Goal: Information Seeking & Learning: Learn about a topic

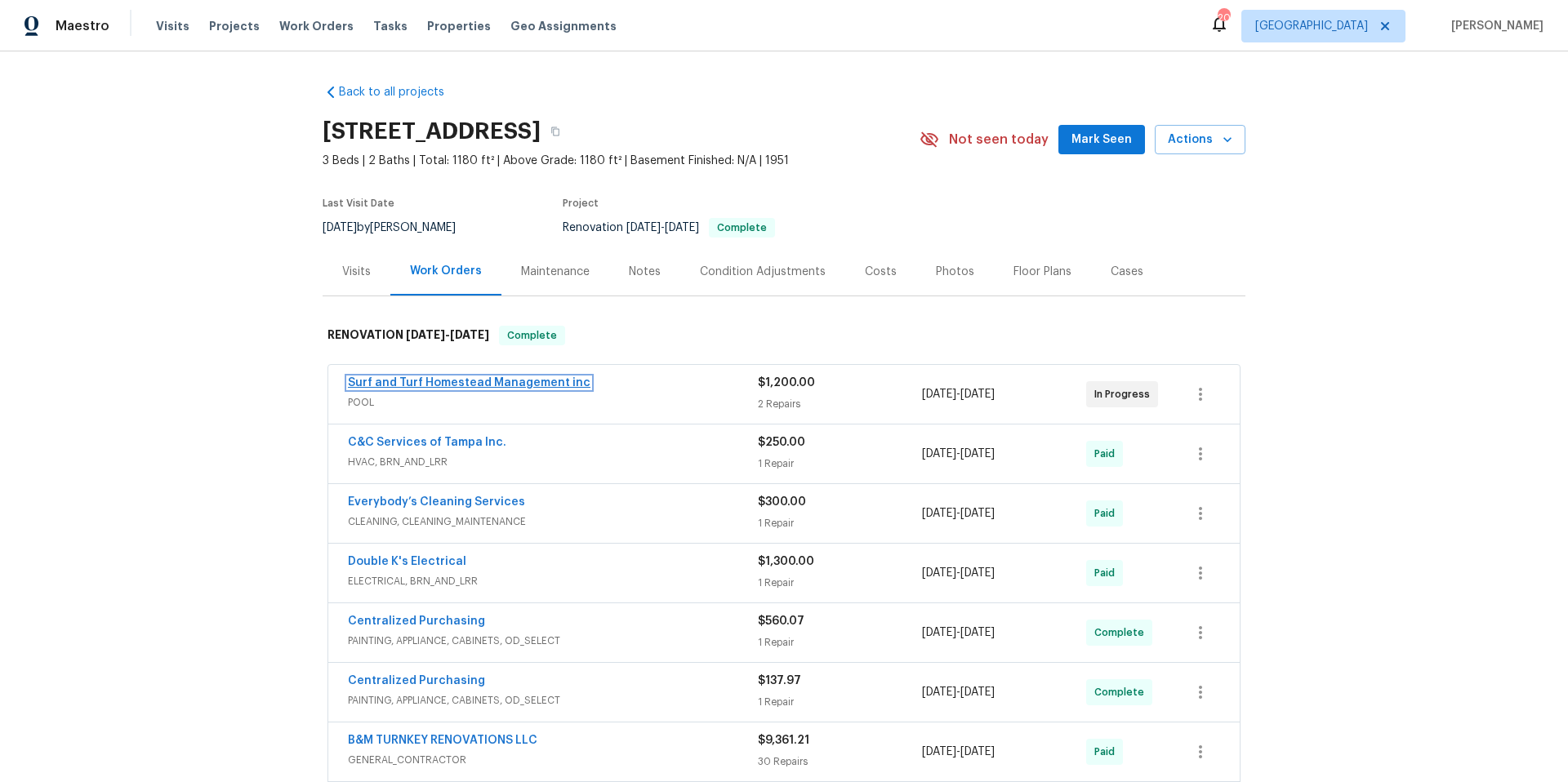
click at [501, 382] on link "Surf and Turf Homestead Management inc" at bounding box center [469, 383] width 243 height 12
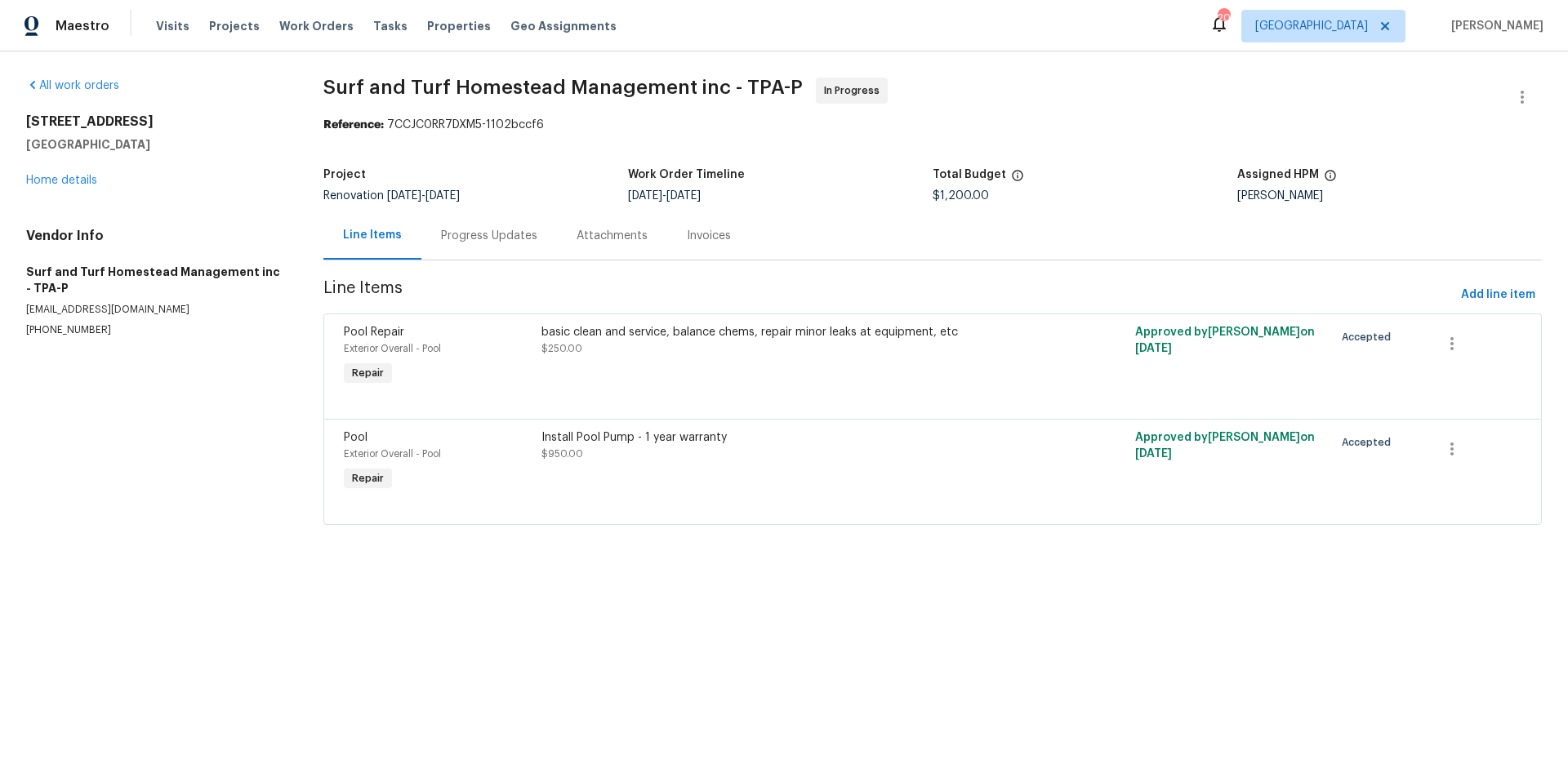
click at [467, 240] on div "Progress Updates" at bounding box center [489, 235] width 96 height 16
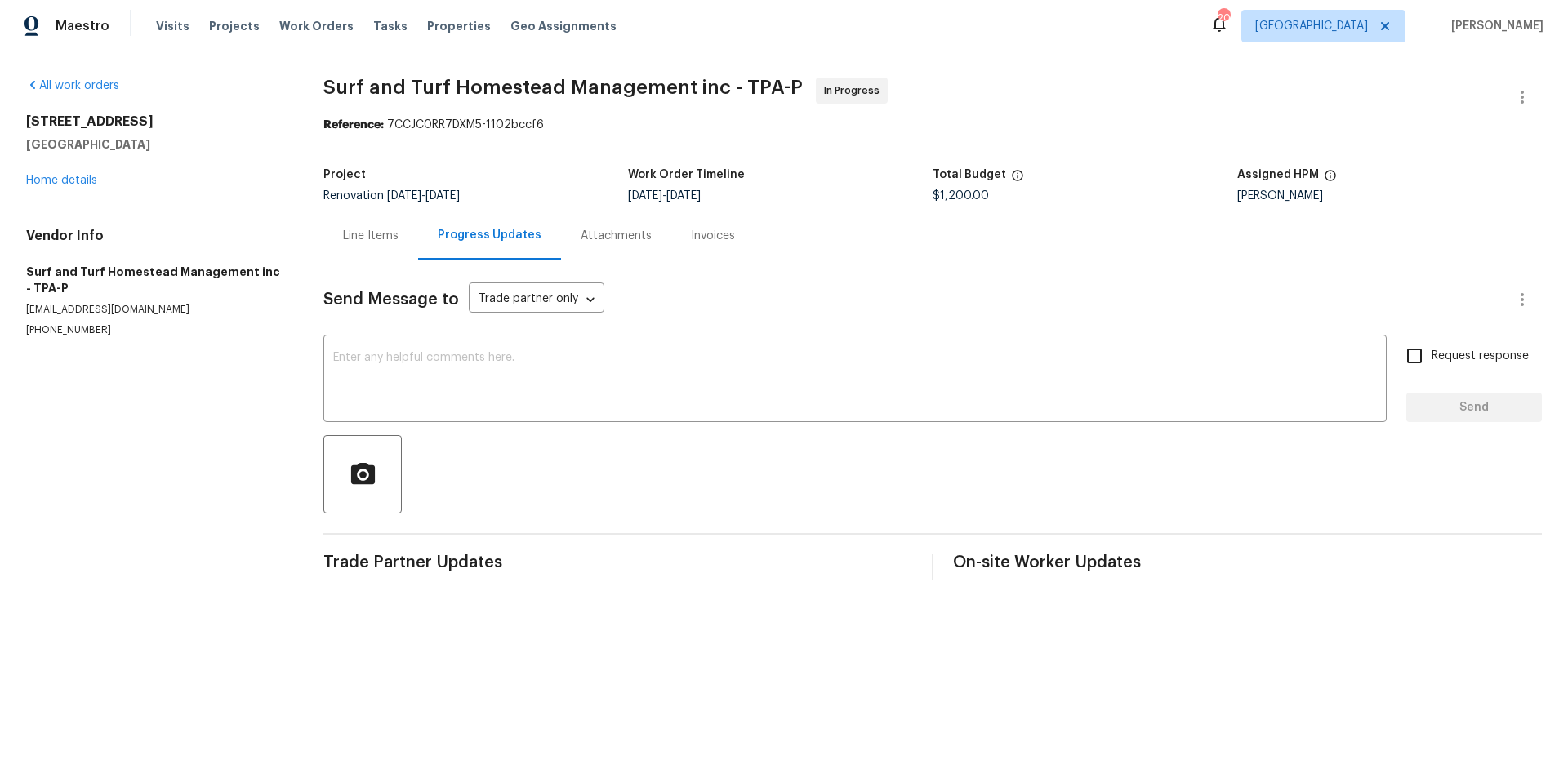
click at [349, 238] on div "Line Items" at bounding box center [371, 235] width 56 height 16
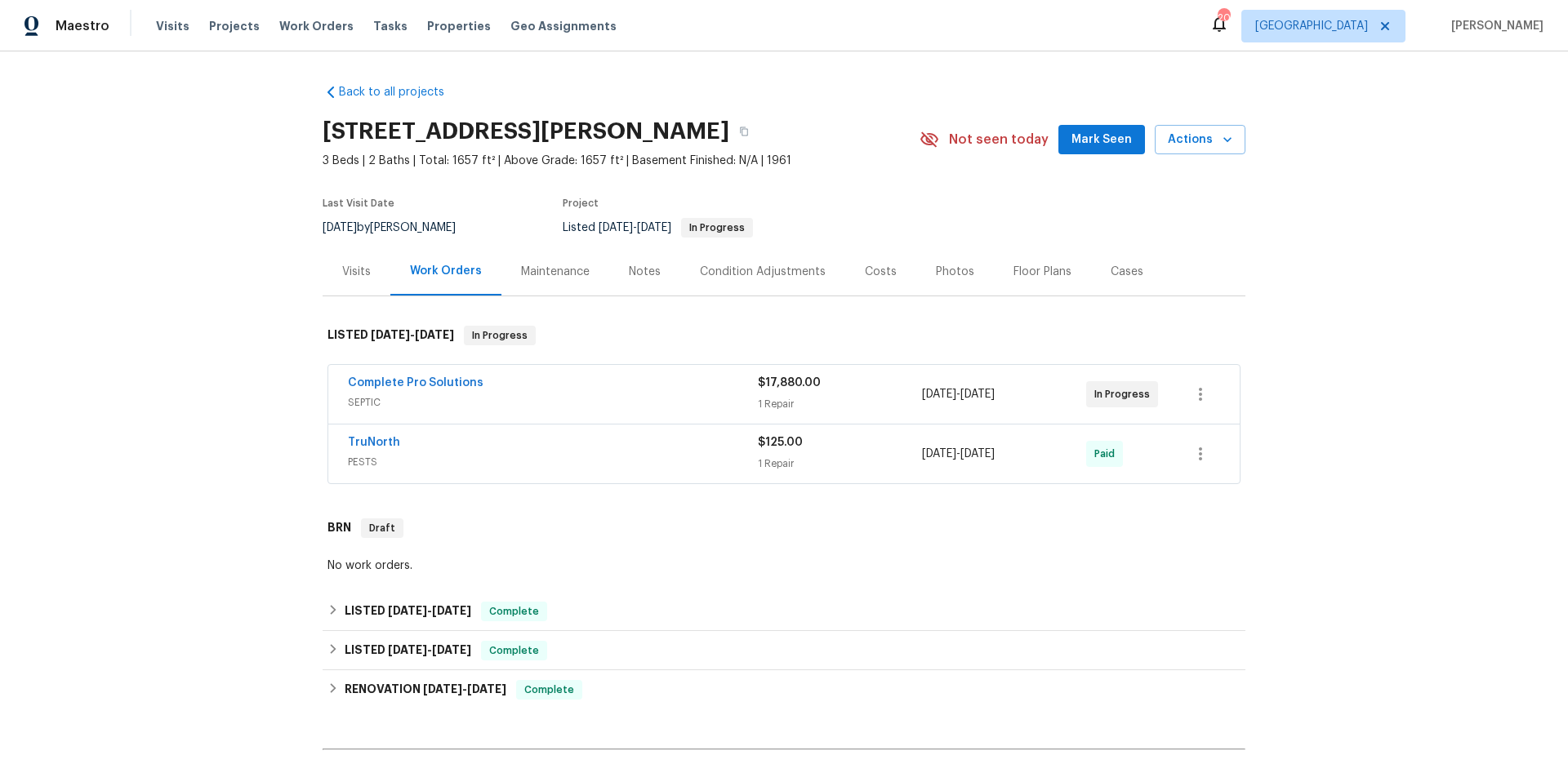
click at [407, 376] on span "Complete Pro Solutions" at bounding box center [415, 383] width 135 height 16
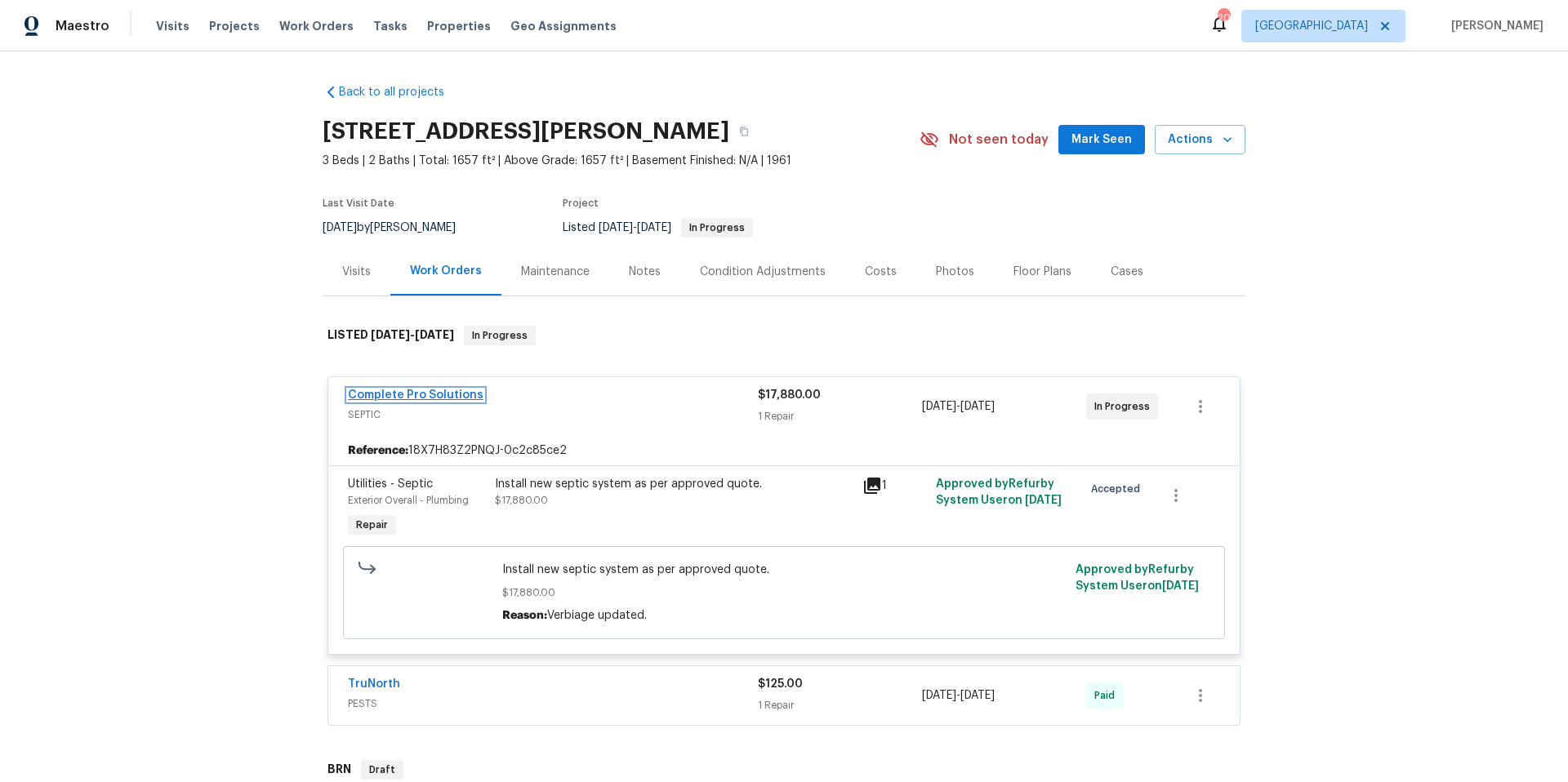
click at [427, 389] on link "Complete Pro Solutions" at bounding box center [415, 395] width 135 height 12
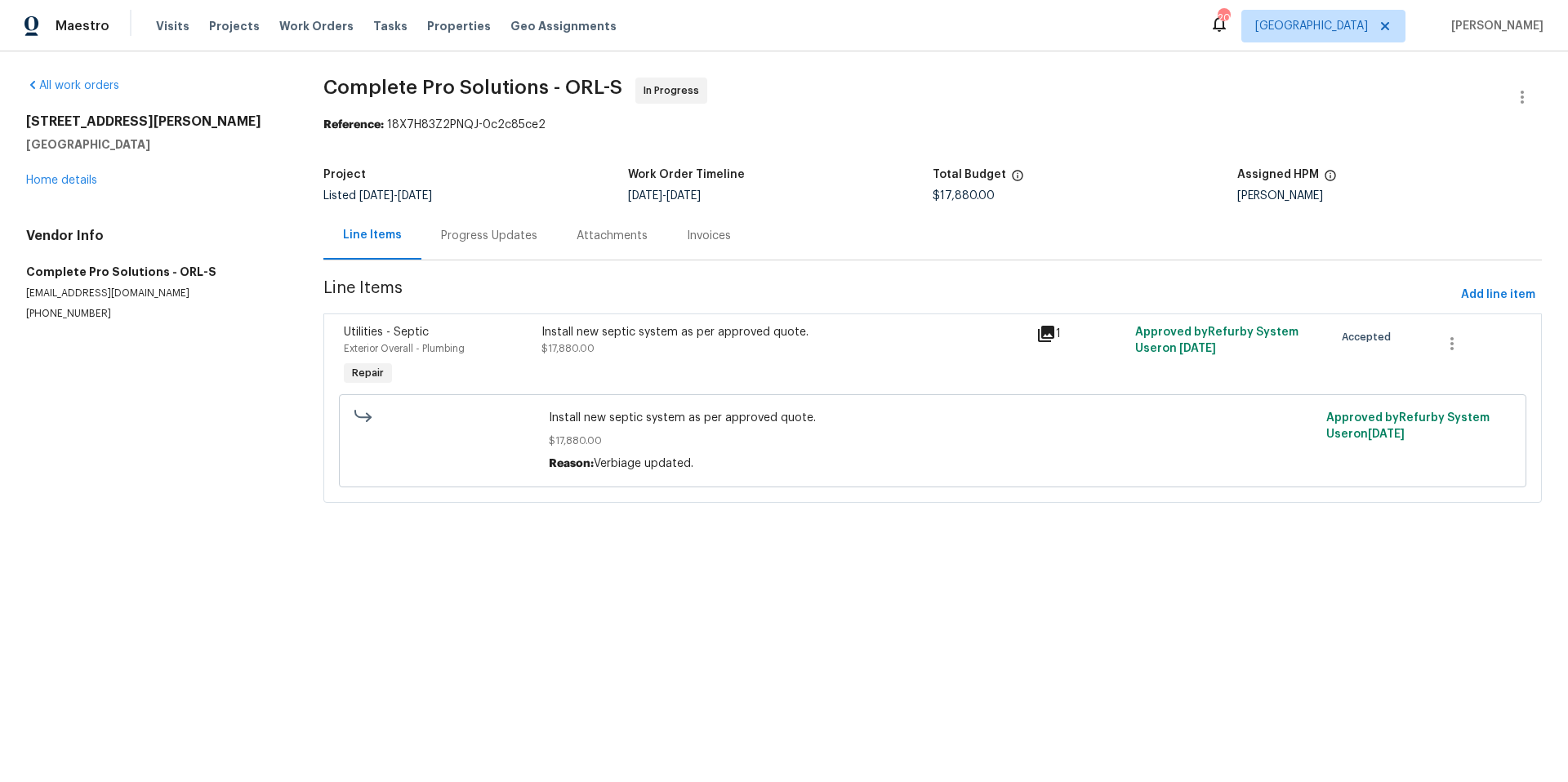
click at [455, 240] on div "Progress Updates" at bounding box center [489, 235] width 96 height 16
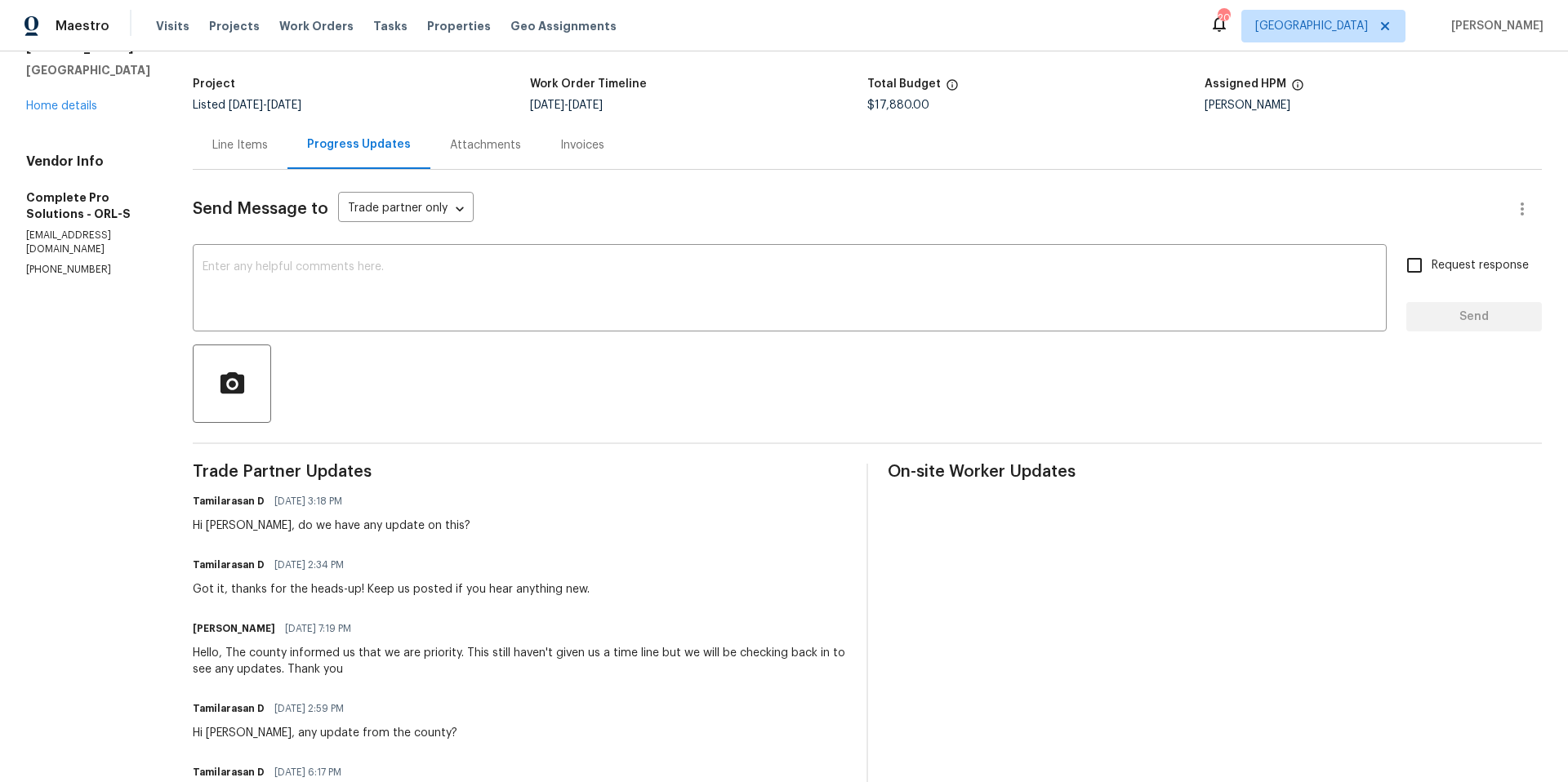
scroll to position [28, 0]
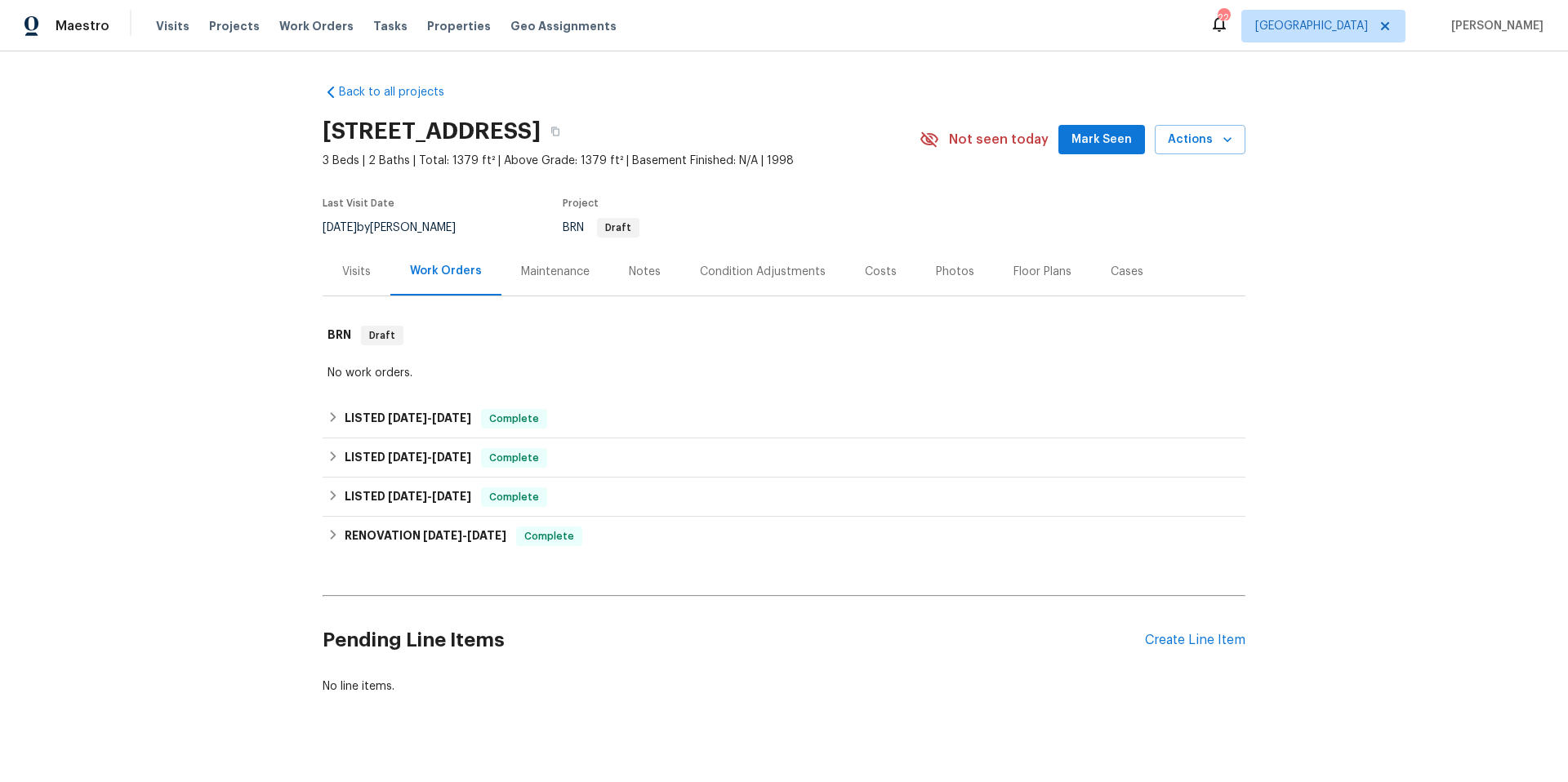
click at [640, 277] on div "Notes" at bounding box center [645, 272] width 32 height 16
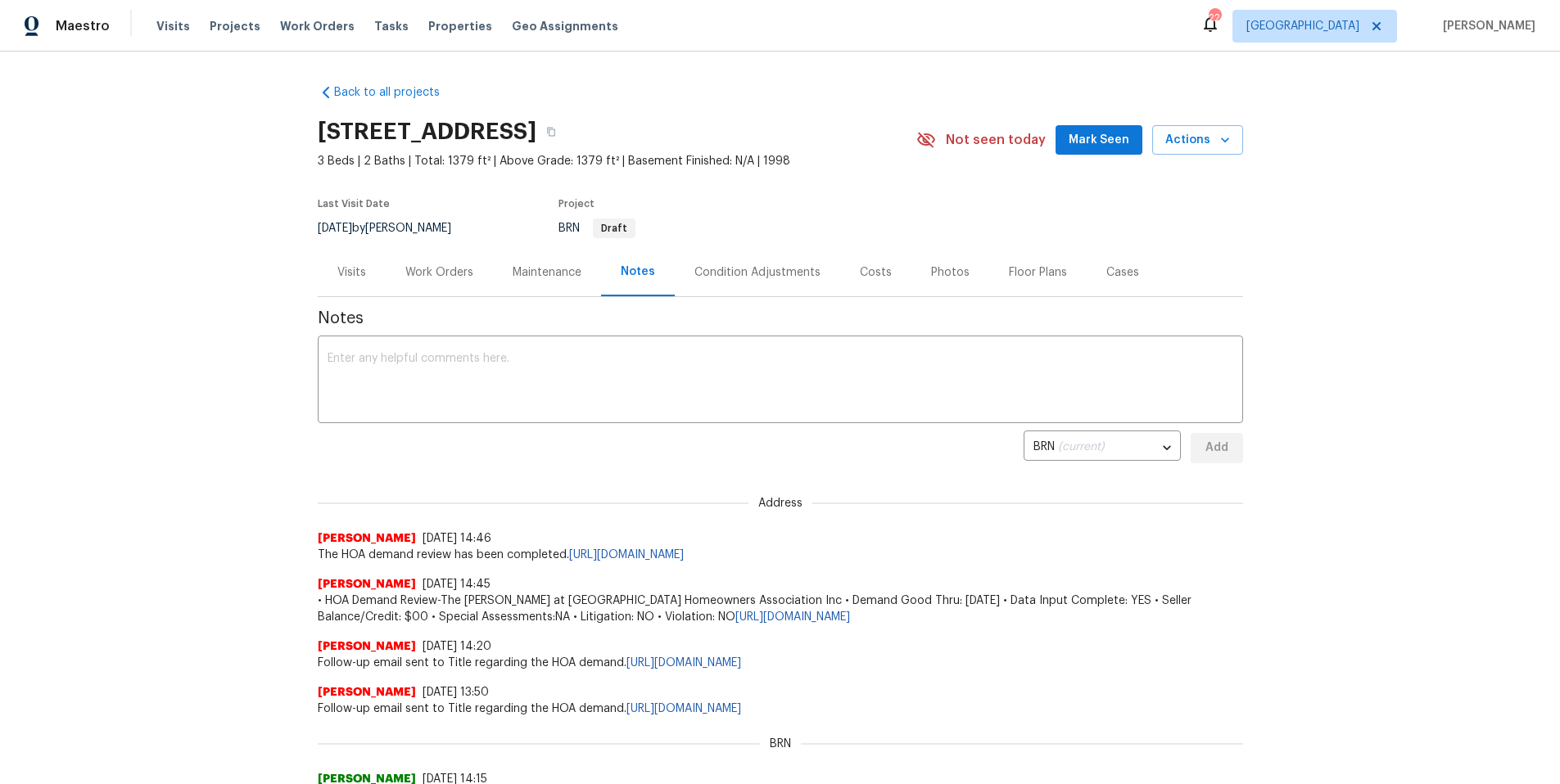
click at [424, 277] on div "Work Orders" at bounding box center [440, 272] width 68 height 16
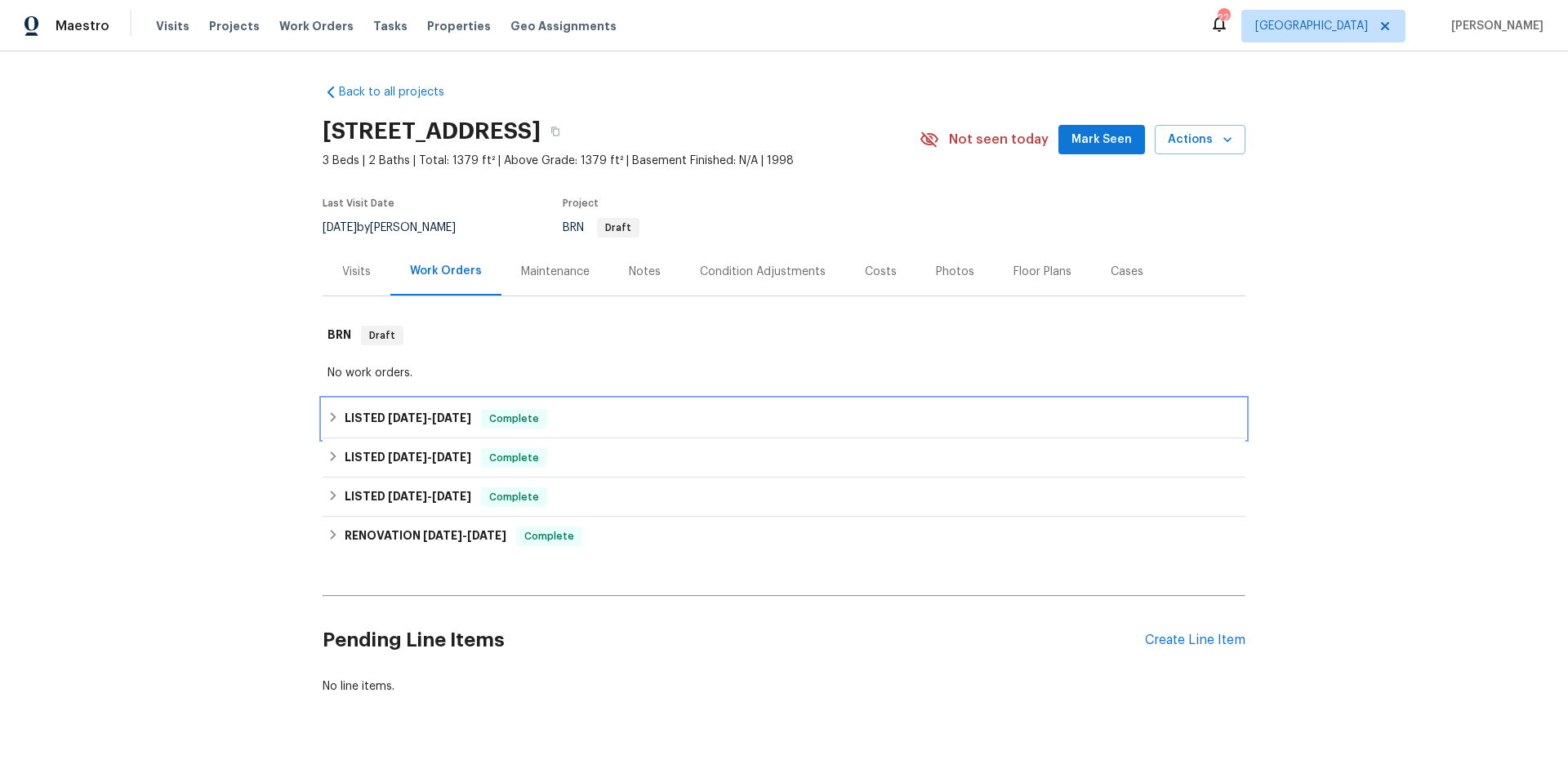
click at [581, 419] on div "LISTED 7/15/25 - 8/13/25 Complete" at bounding box center [784, 418] width 913 height 19
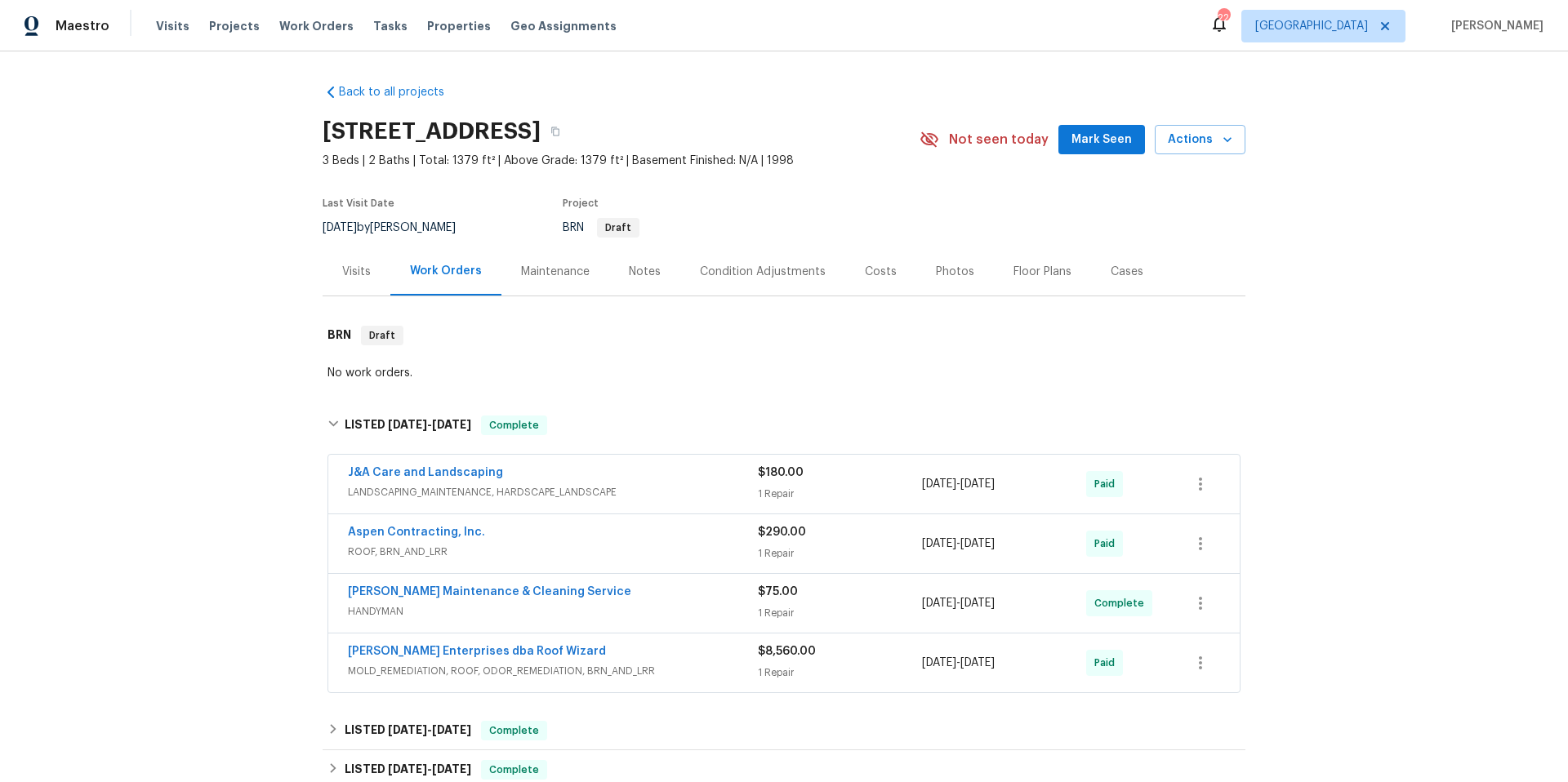
click at [651, 493] on span "LANDSCAPING_MAINTENANCE, HARDSCAPE_LANDSCAPE" at bounding box center [553, 492] width 410 height 16
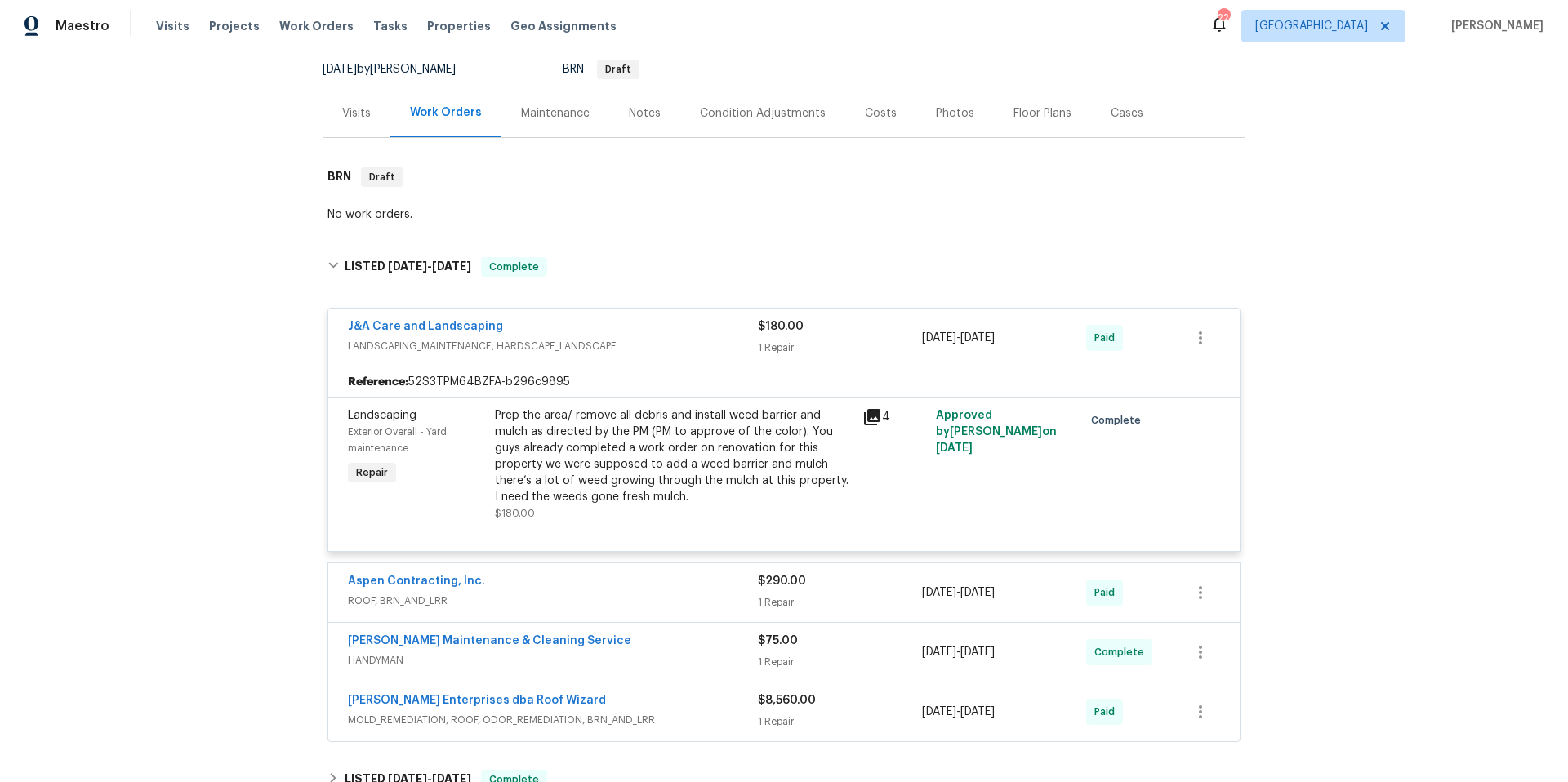
scroll to position [165, 0]
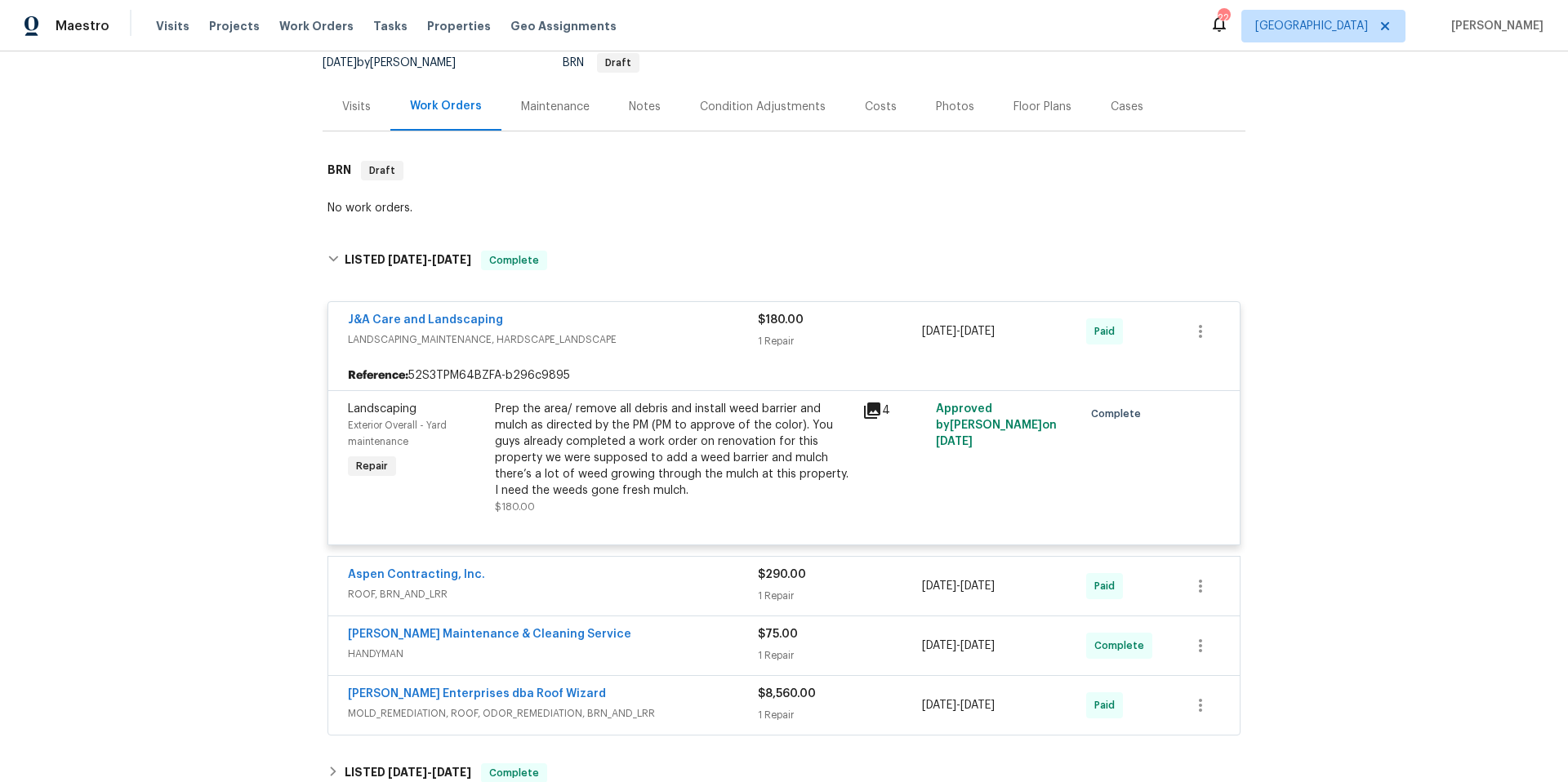
click at [607, 589] on span "ROOF, BRN_AND_LRR" at bounding box center [553, 594] width 410 height 16
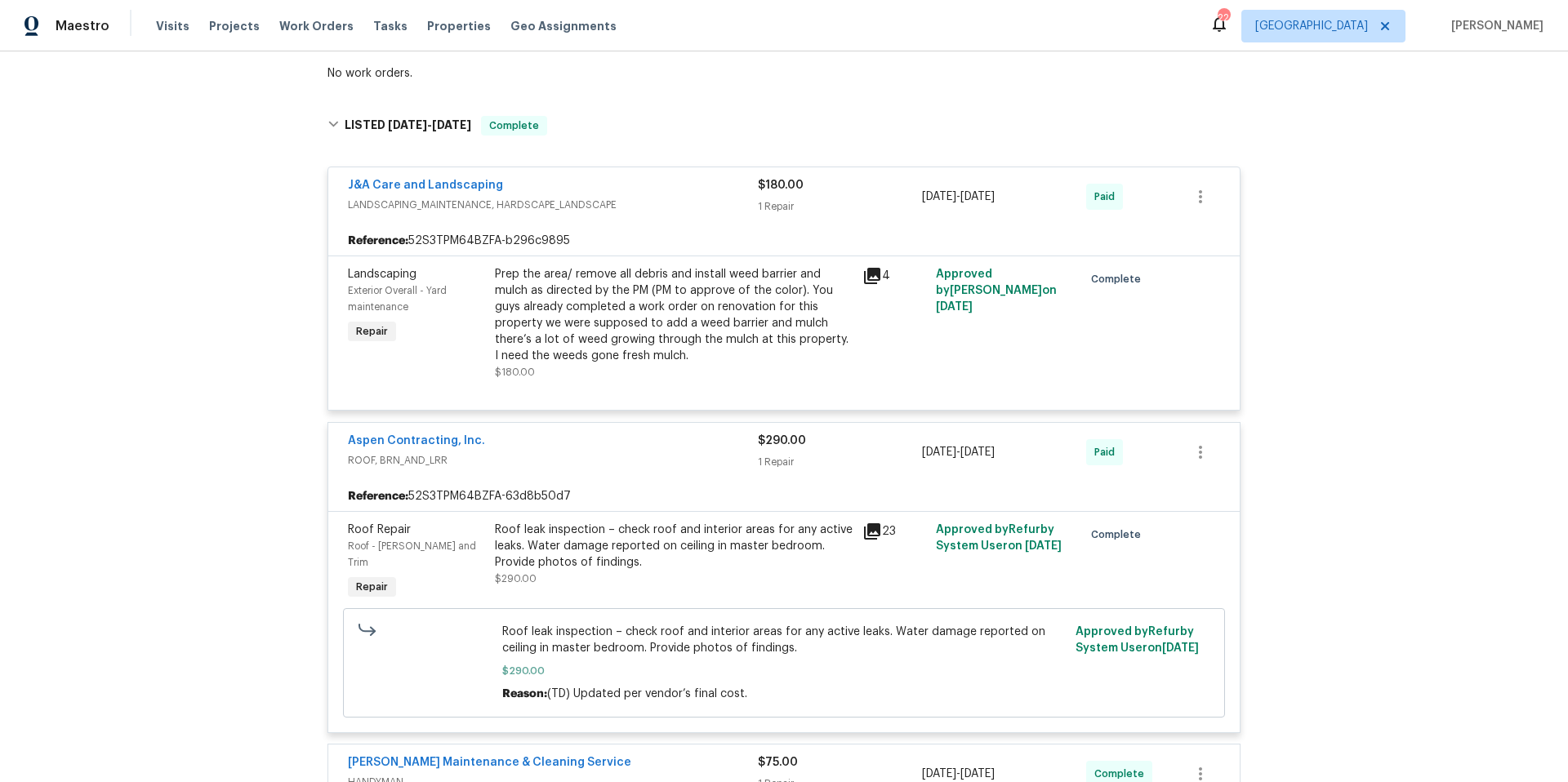
scroll to position [603, 0]
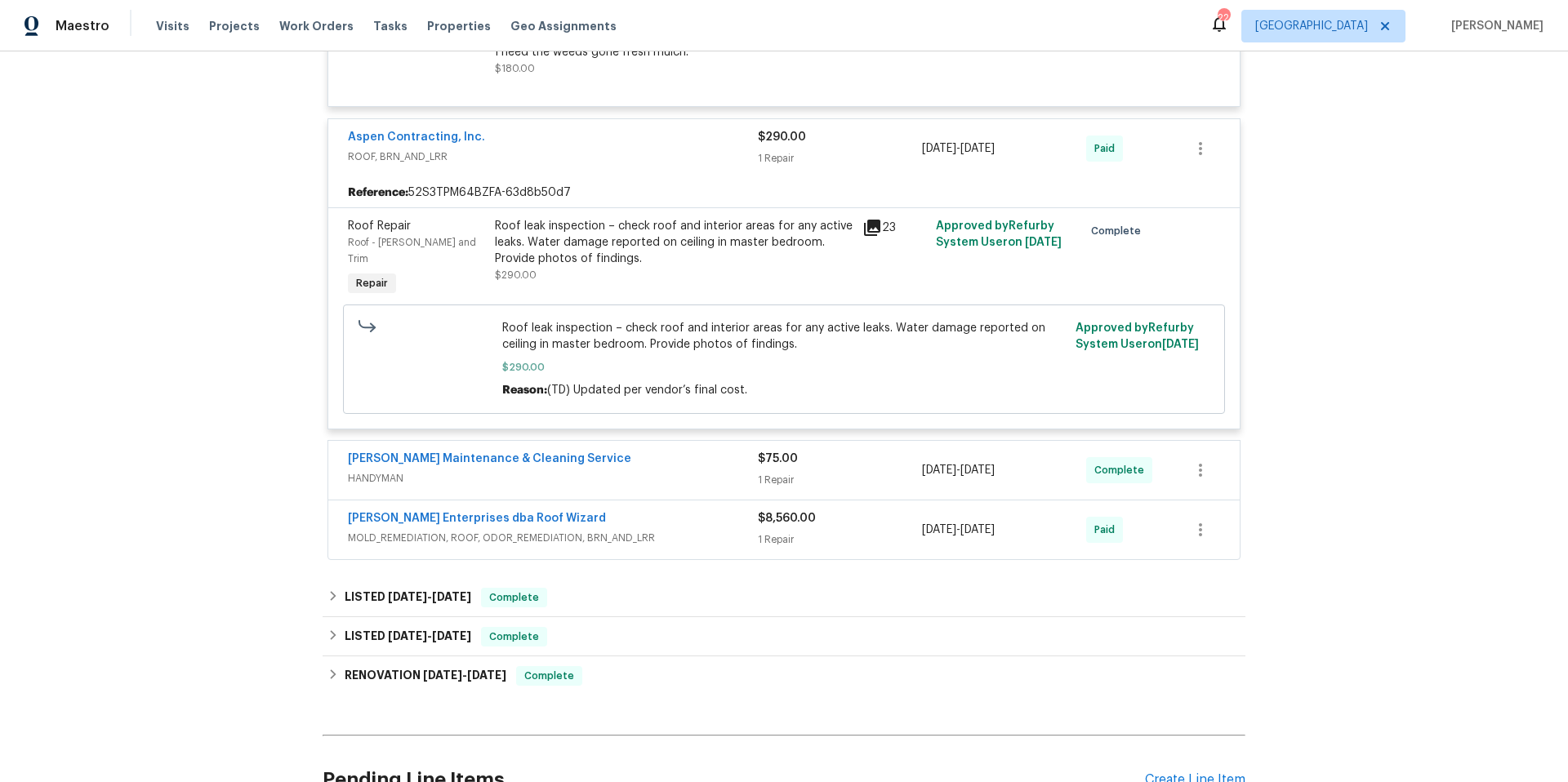
click at [612, 471] on span "HANDYMAN" at bounding box center [553, 478] width 410 height 16
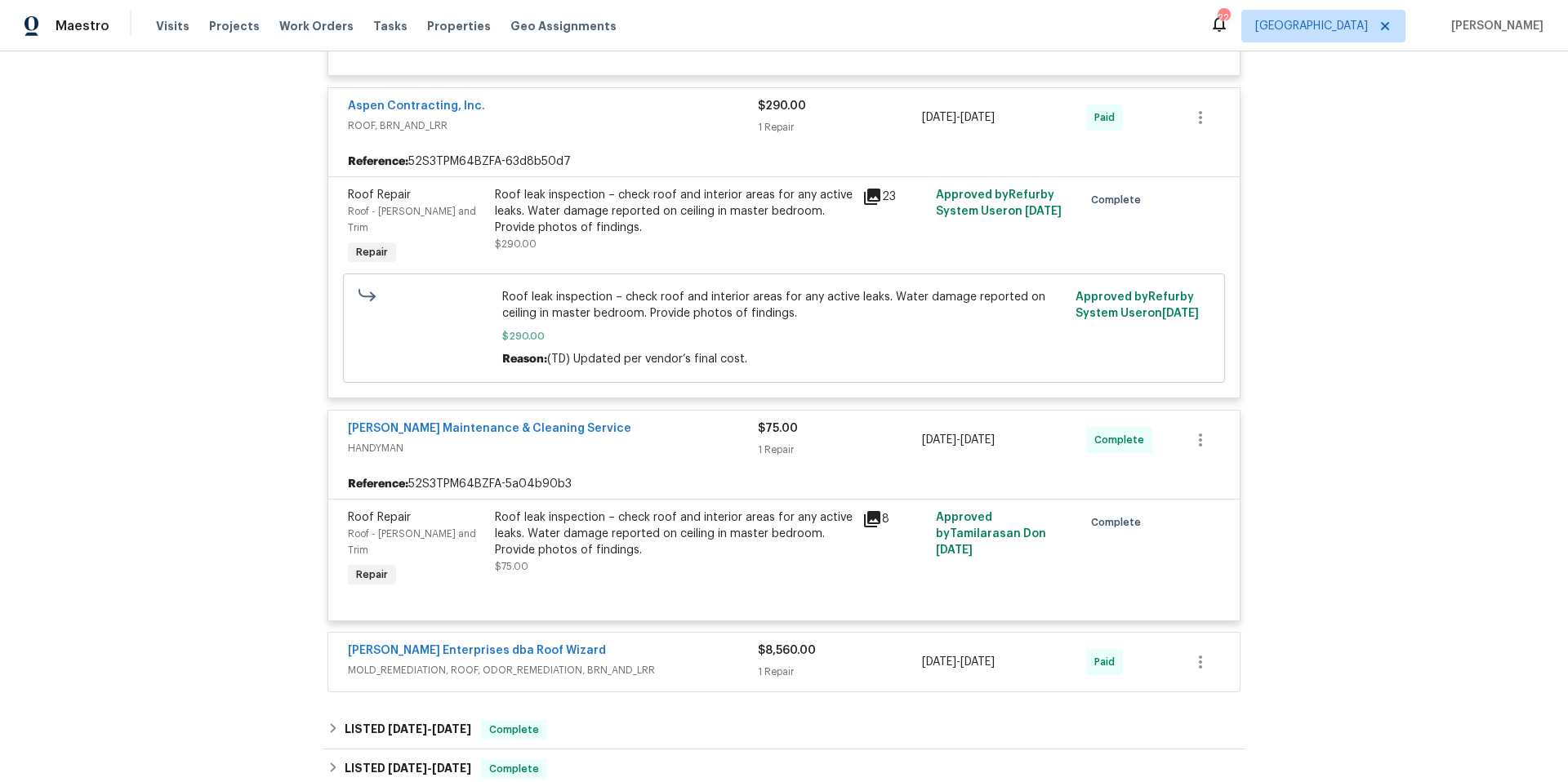
scroll to position [807, 0]
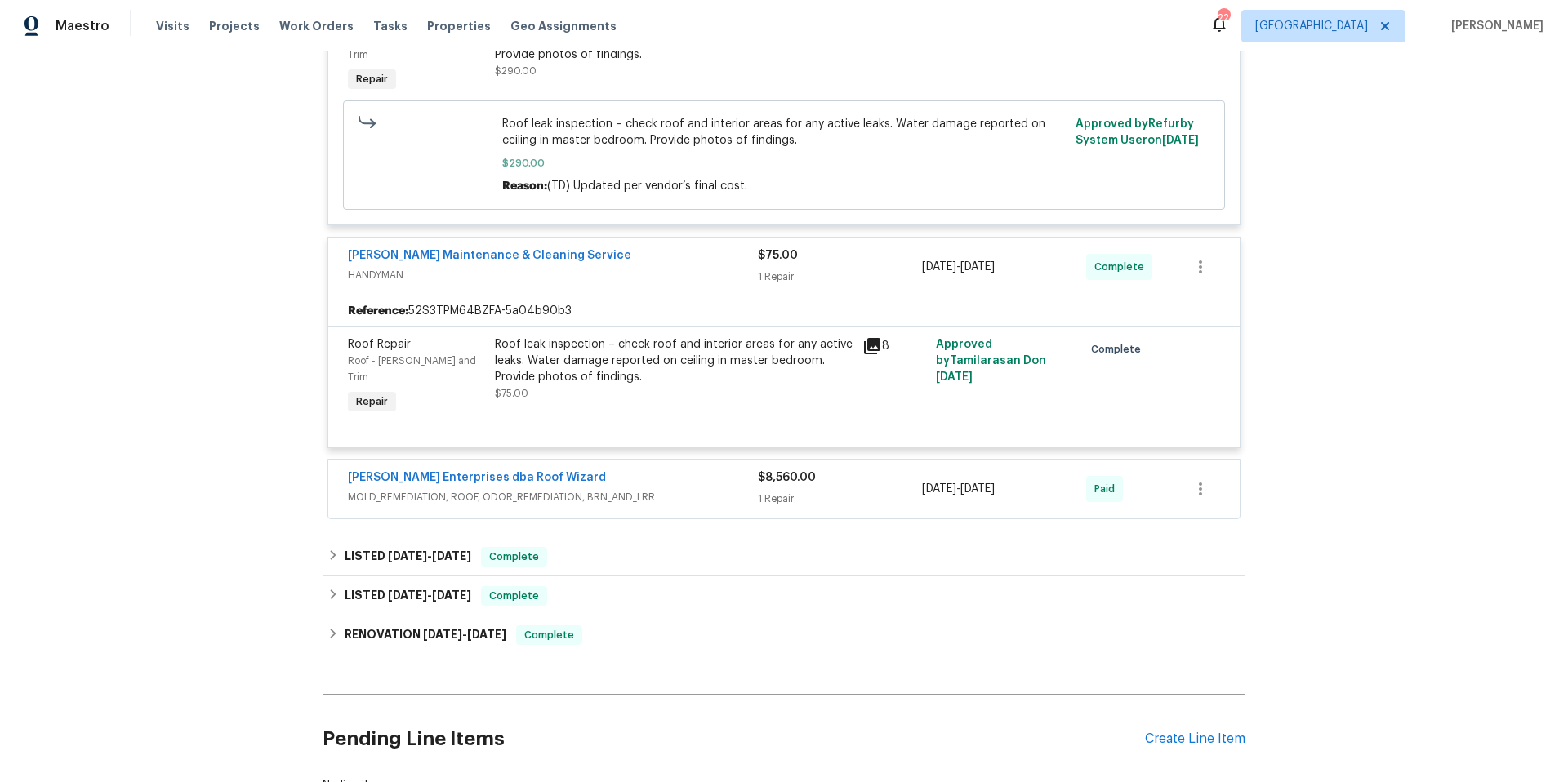
click at [674, 489] on span "MOLD_REMEDIATION, ROOF, ODOR_REMEDIATION, BRN_AND_LRR" at bounding box center [553, 497] width 410 height 16
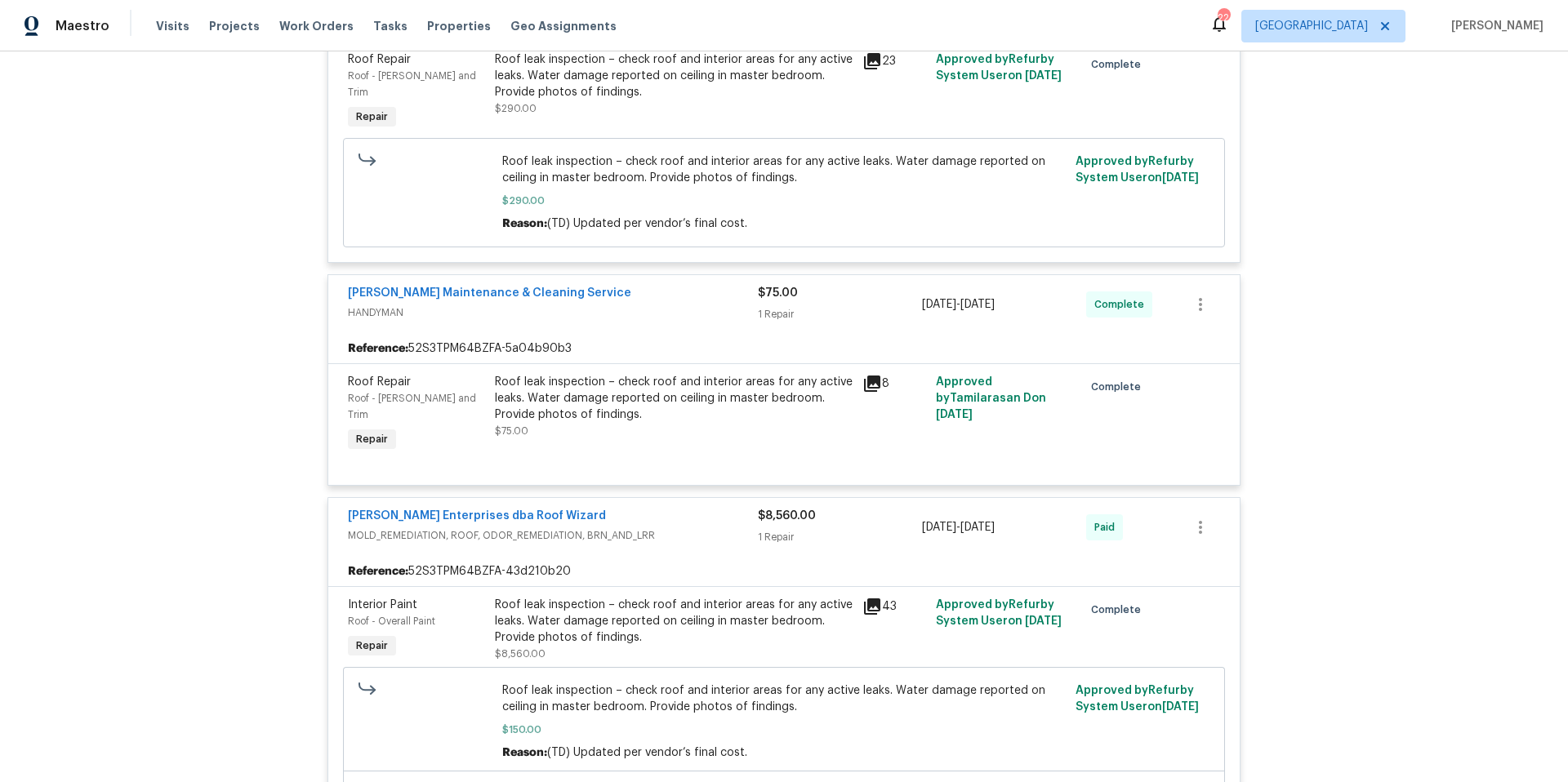
scroll to position [0, 0]
